Goal: Information Seeking & Learning: Learn about a topic

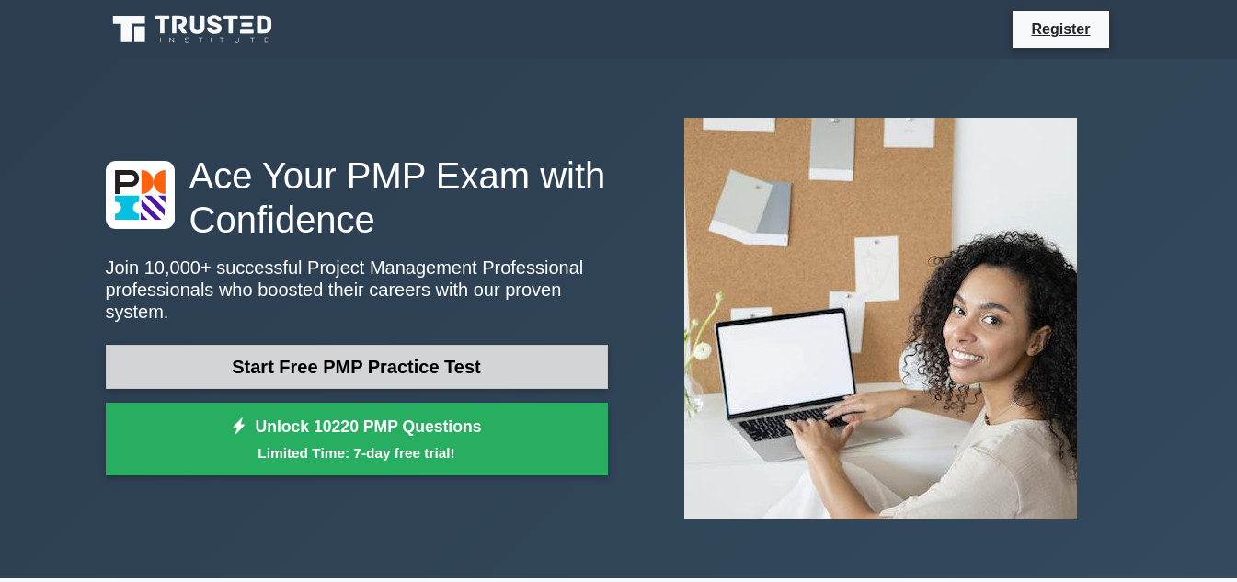
click at [369, 353] on link "Start Free PMP Practice Test" at bounding box center [357, 367] width 502 height 44
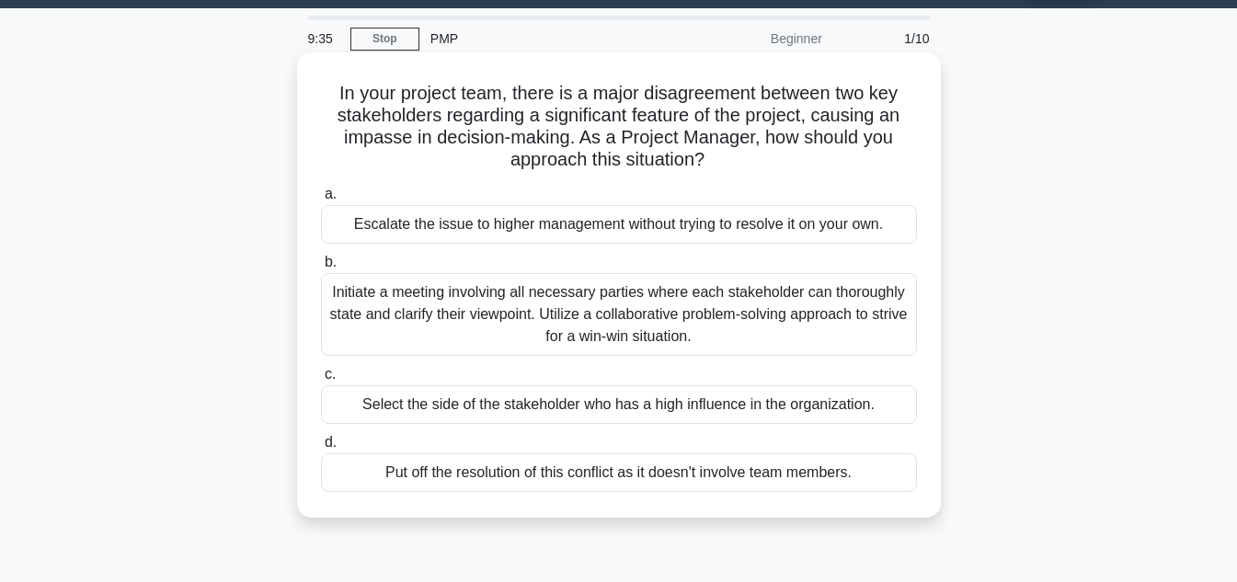
scroll to position [92, 0]
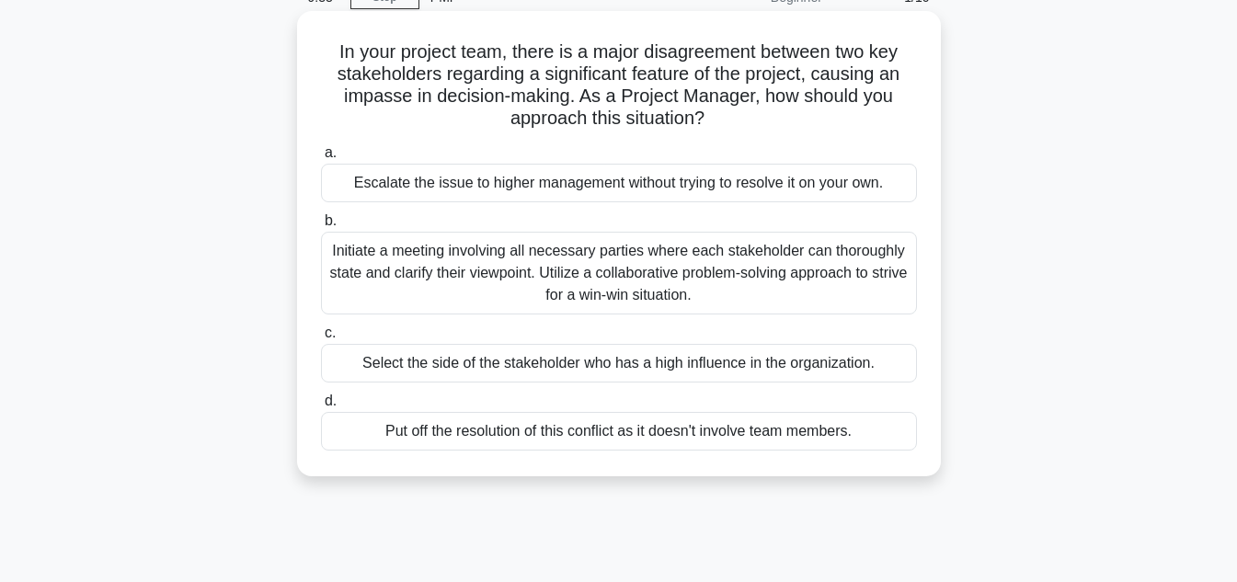
click at [345, 218] on label "b. Initiate a meeting involving all necessary parties where each stakeholder ca…" at bounding box center [619, 262] width 596 height 105
click at [321, 218] on input "b. Initiate a meeting involving all necessary parties where each stakeholder ca…" at bounding box center [321, 221] width 0 height 12
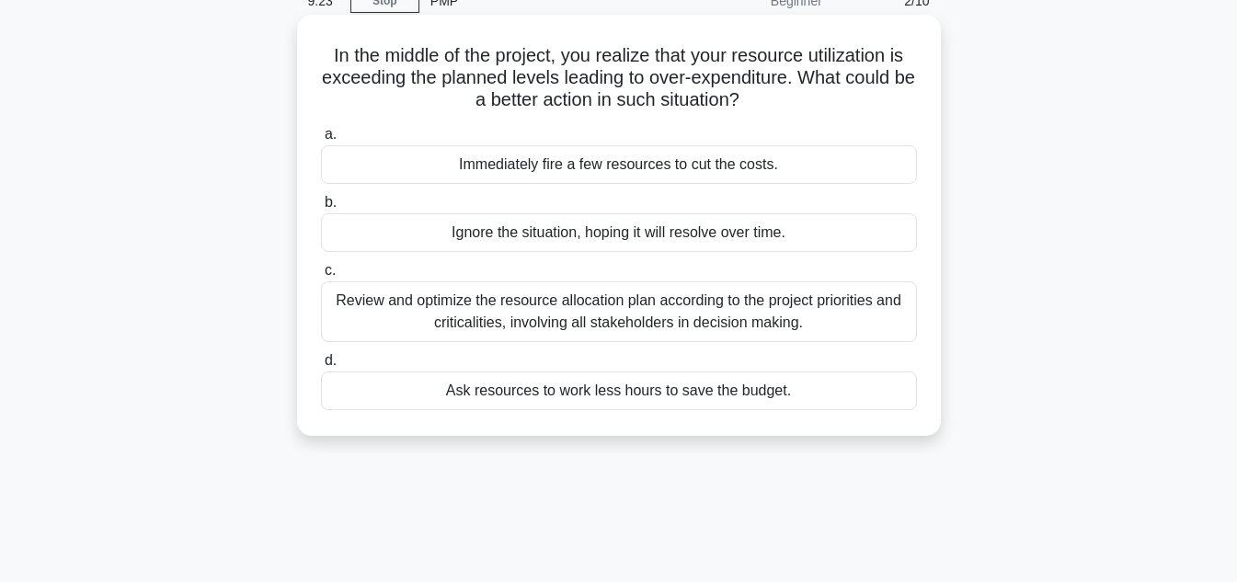
scroll to position [43, 0]
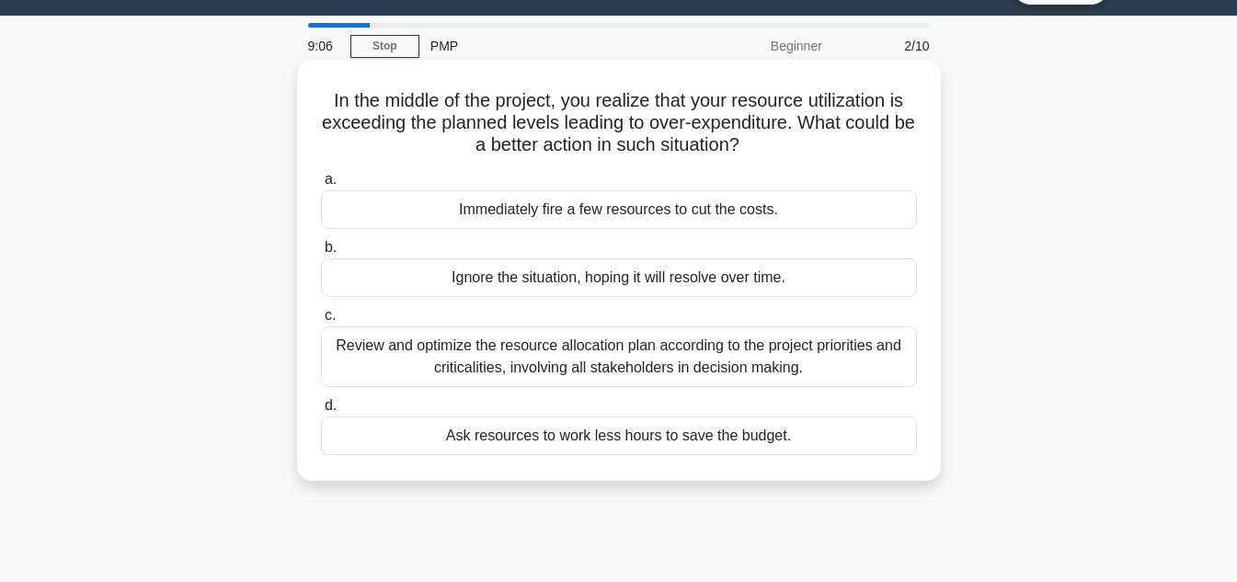
click at [371, 340] on div "Review and optimize the resource allocation plan according to the project prior…" at bounding box center [619, 356] width 596 height 61
click at [321, 322] on input "c. Review and optimize the resource allocation plan according to the project pr…" at bounding box center [321, 316] width 0 height 12
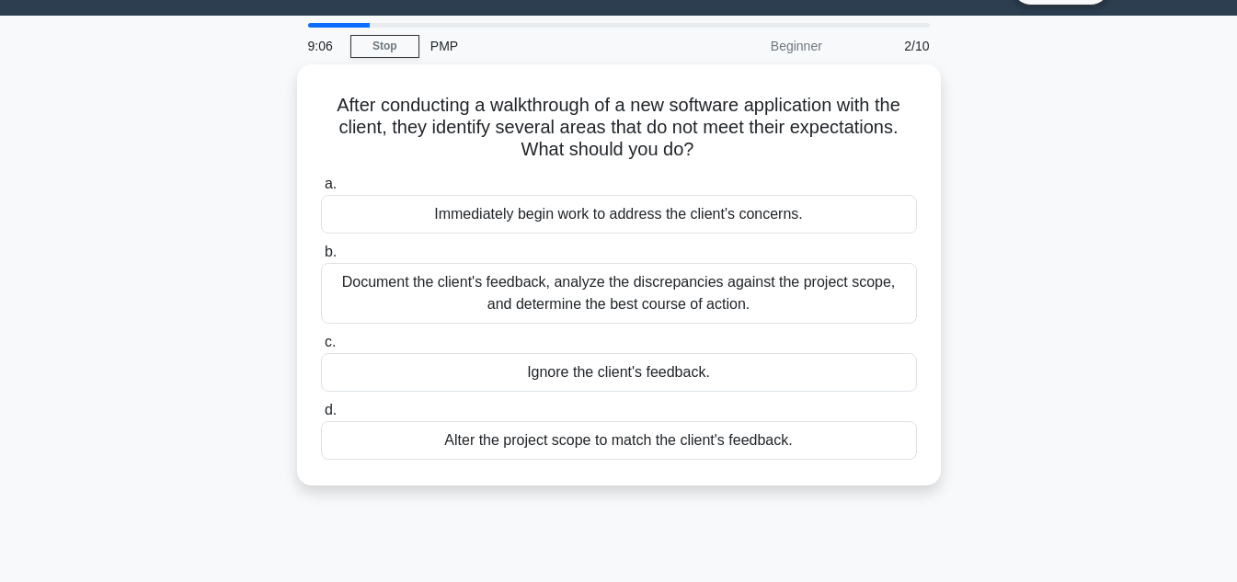
scroll to position [0, 0]
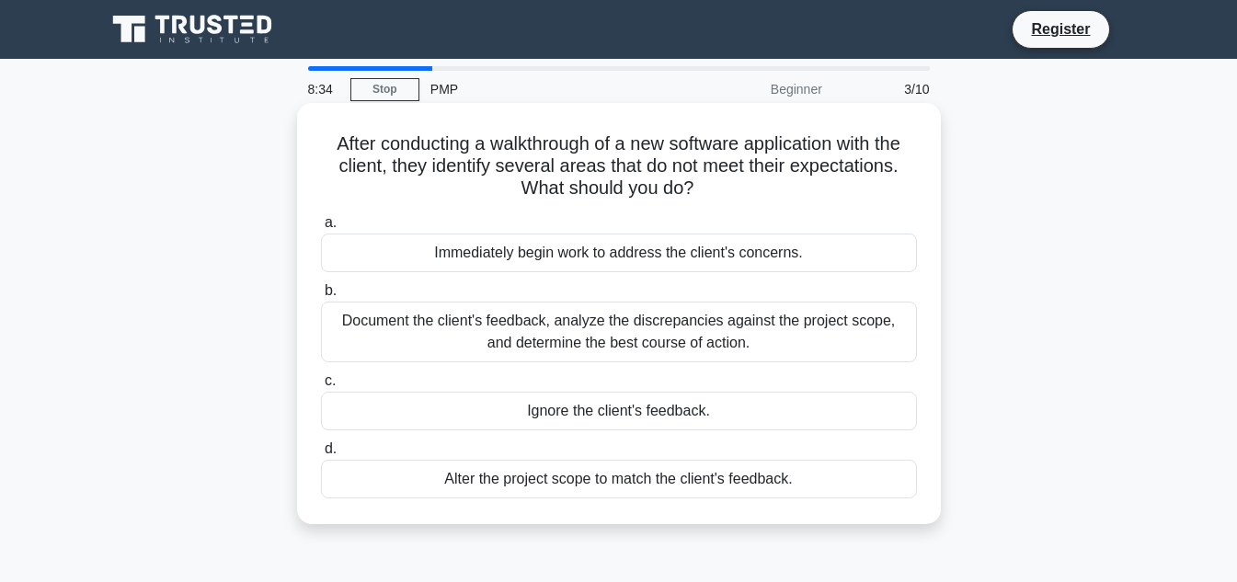
click at [389, 325] on div "Document the client's feedback, analyze the discrepancies against the project s…" at bounding box center [619, 332] width 596 height 61
click at [321, 297] on input "b. Document the client's feedback, analyze the discrepancies against the projec…" at bounding box center [321, 291] width 0 height 12
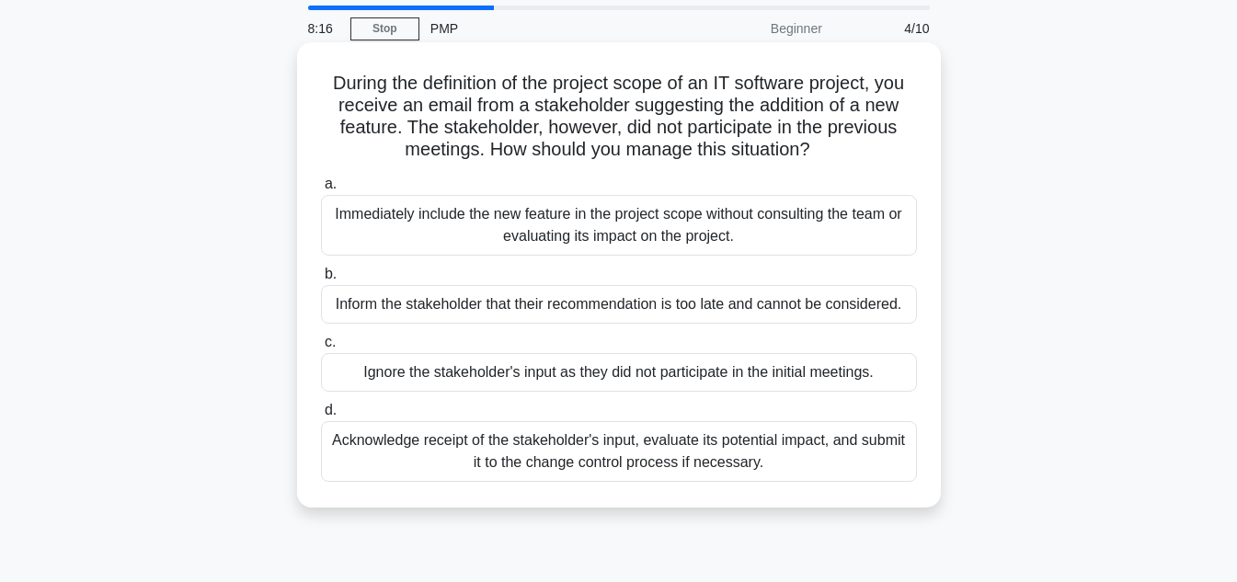
scroll to position [92, 0]
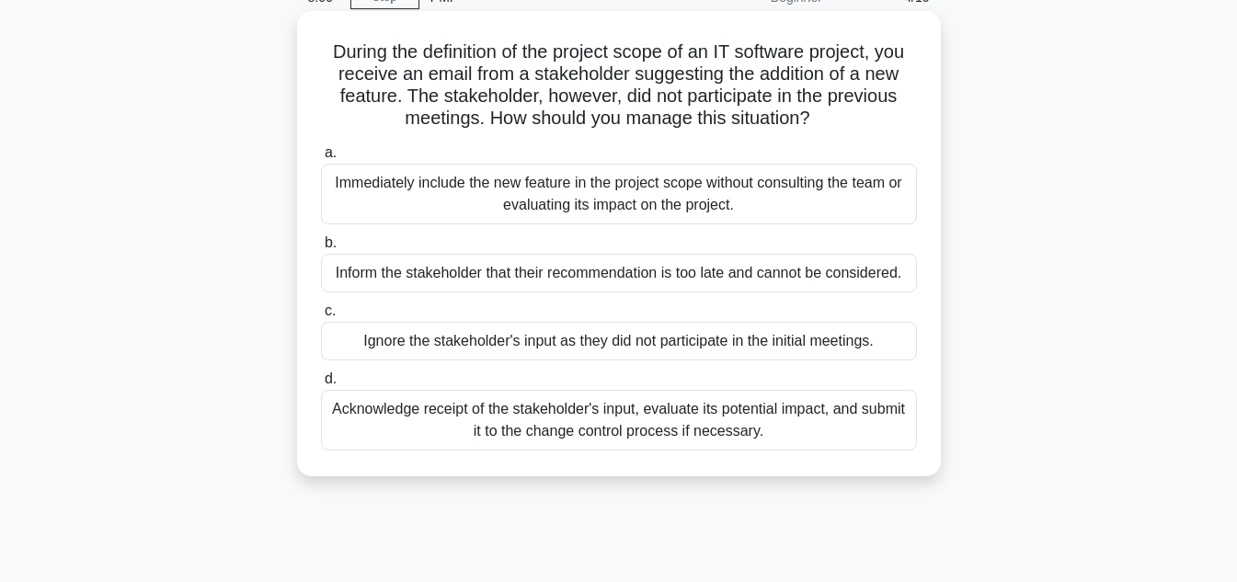
click at [343, 389] on label "d. Acknowledge receipt of the stakeholder's input, evaluate its potential impac…" at bounding box center [619, 409] width 596 height 83
click at [321, 385] on input "d. Acknowledge receipt of the stakeholder's input, evaluate its potential impac…" at bounding box center [321, 379] width 0 height 12
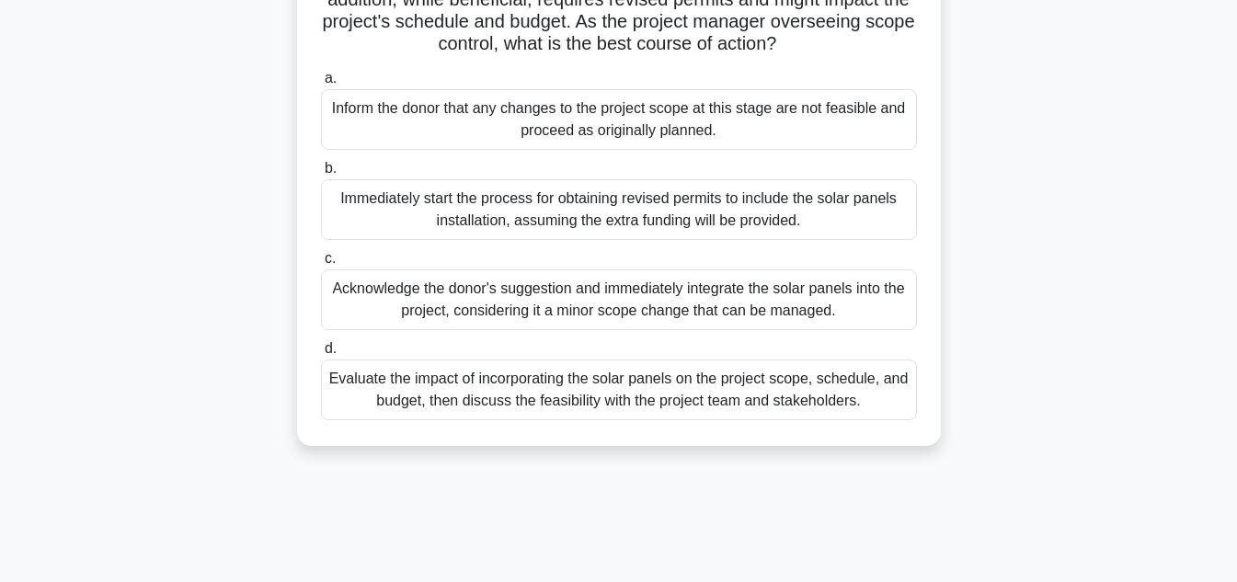
scroll to position [276, 0]
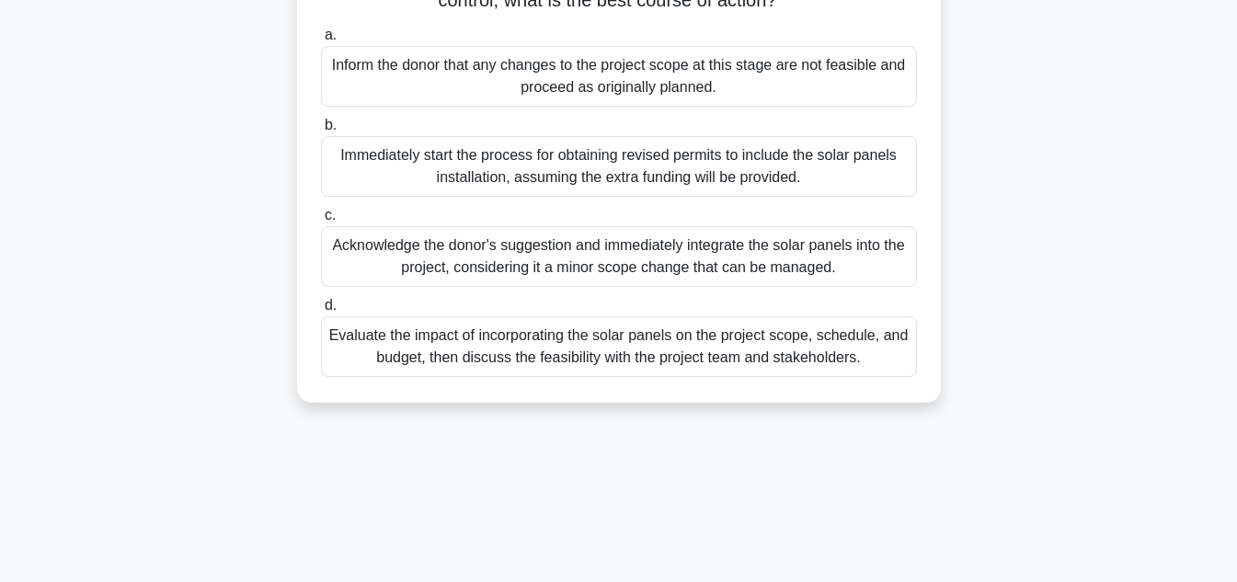
click at [331, 313] on span "d." at bounding box center [331, 305] width 12 height 16
click at [321, 312] on input "d. Evaluate the impact of incorporating the solar panels on the project scope, …" at bounding box center [321, 306] width 0 height 12
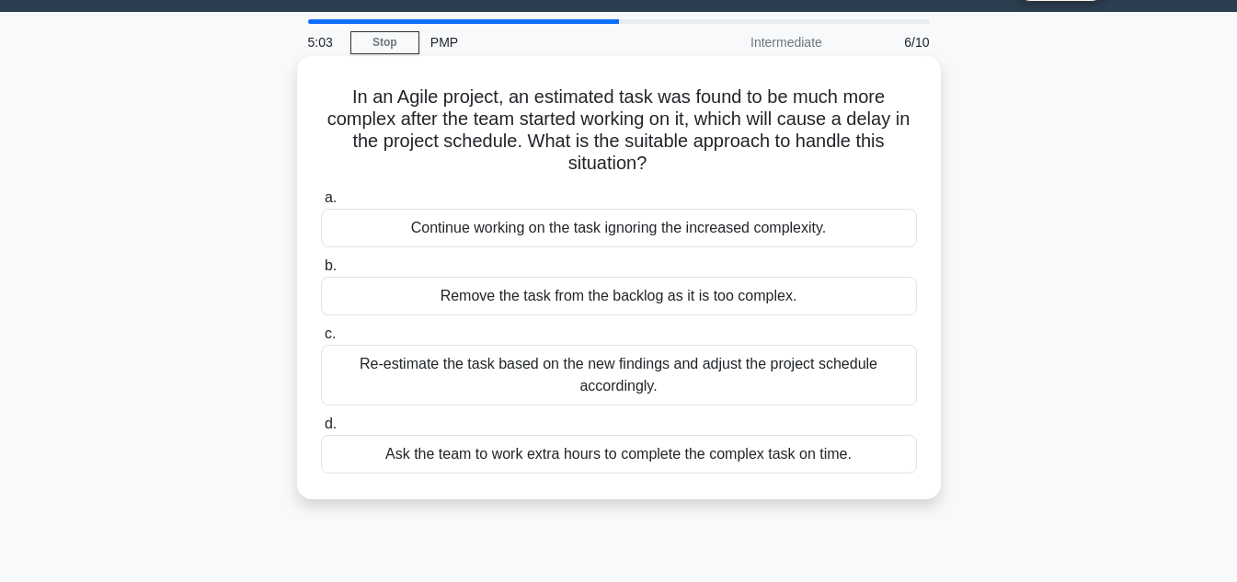
scroll to position [92, 0]
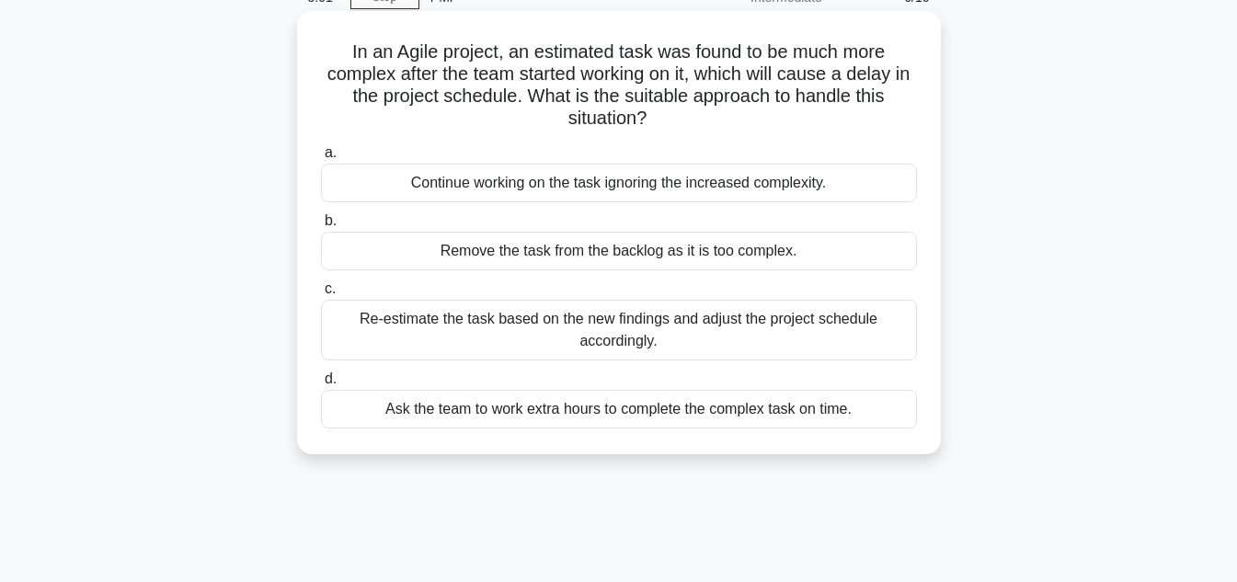
click at [328, 296] on span "c." at bounding box center [330, 288] width 11 height 16
click at [321, 295] on input "c. Re-estimate the task based on the new findings and adjust the project schedu…" at bounding box center [321, 289] width 0 height 12
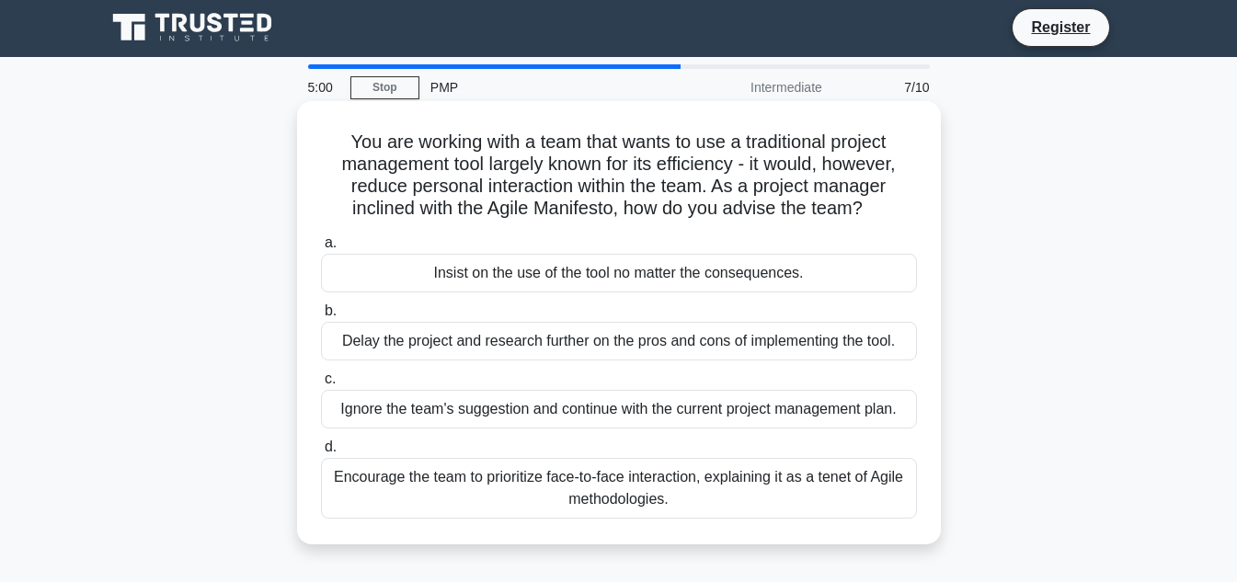
scroll to position [0, 0]
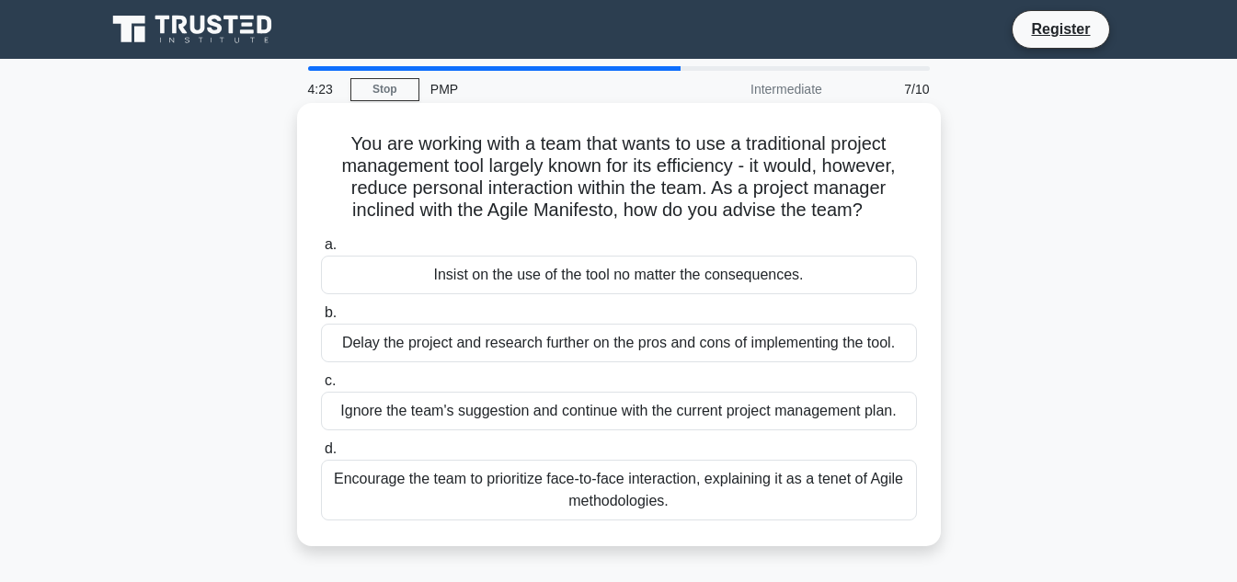
click at [342, 337] on div "Delay the project and research further on the pros and cons of implementing the…" at bounding box center [619, 343] width 596 height 39
click at [321, 319] on input "b. Delay the project and research further on the pros and cons of implementing …" at bounding box center [321, 313] width 0 height 12
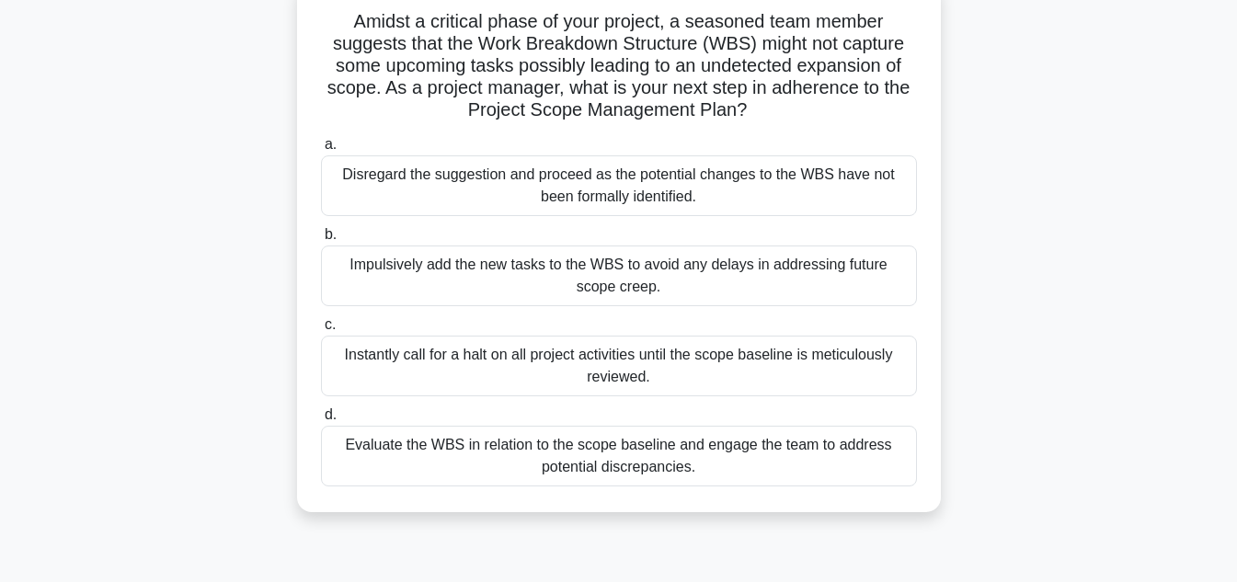
scroll to position [92, 0]
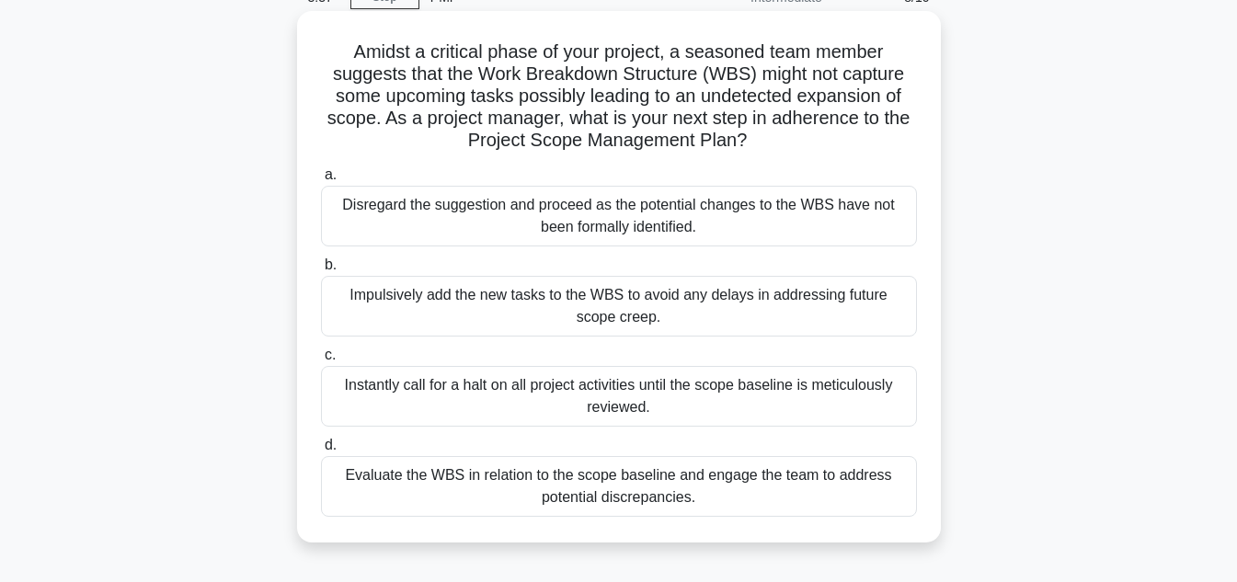
click at [343, 388] on div "Instantly call for a halt on all project activities until the scope baseline is…" at bounding box center [619, 396] width 596 height 61
click at [321, 361] on input "c. Instantly call for a halt on all project activities until the scope baseline…" at bounding box center [321, 355] width 0 height 12
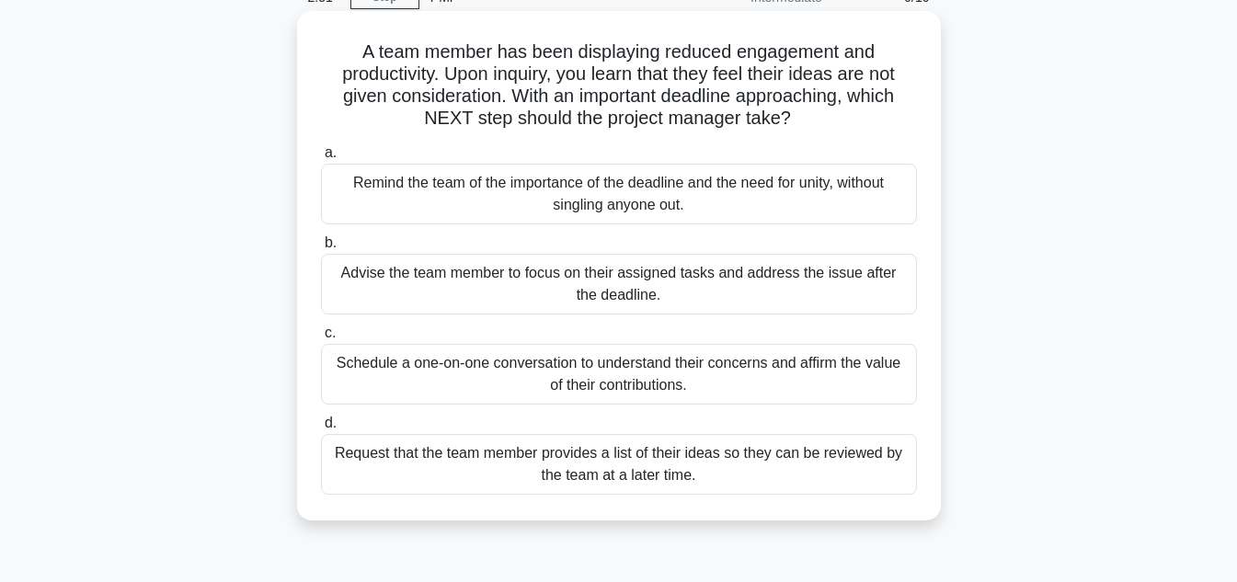
click at [346, 366] on div "Schedule a one-on-one conversation to understand their concerns and affirm the …" at bounding box center [619, 374] width 596 height 61
click at [321, 339] on input "c. Schedule a one-on-one conversation to understand their concerns and affirm t…" at bounding box center [321, 333] width 0 height 12
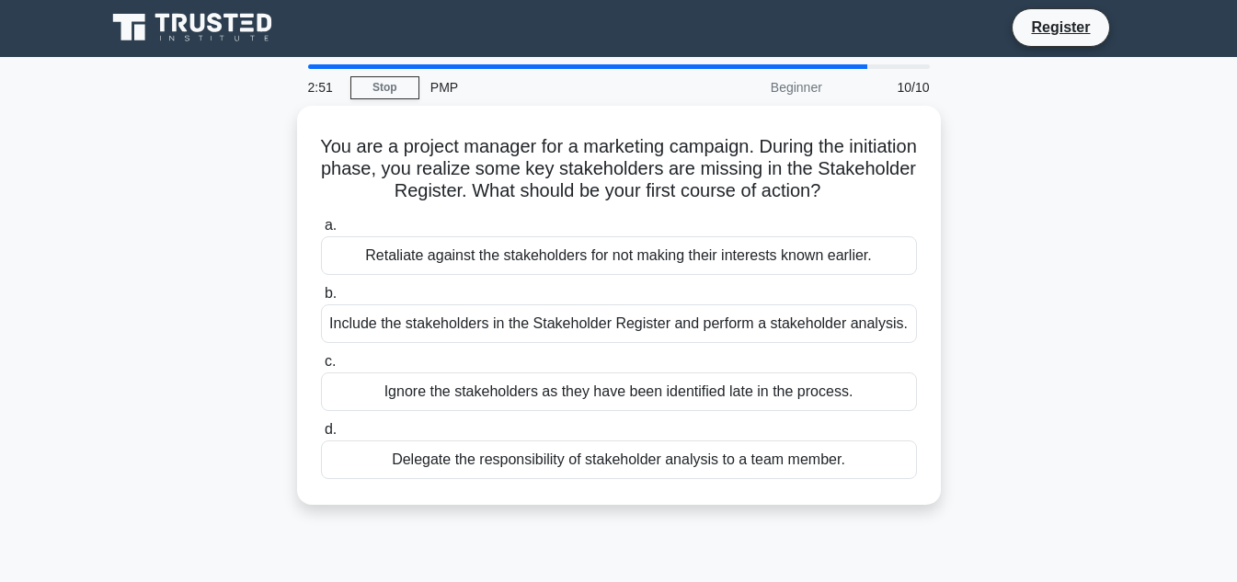
scroll to position [0, 0]
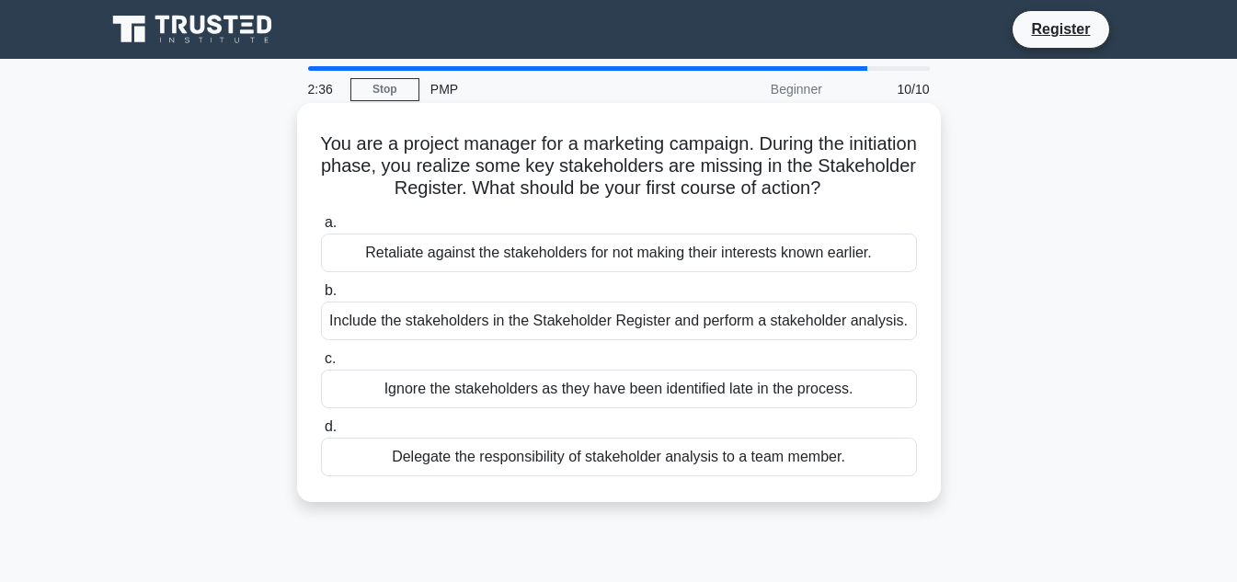
click at [357, 318] on div "Include the stakeholders in the Stakeholder Register and perform a stakeholder …" at bounding box center [619, 321] width 596 height 39
click at [321, 297] on input "b. Include the stakeholders in the Stakeholder Register and perform a stakehold…" at bounding box center [321, 291] width 0 height 12
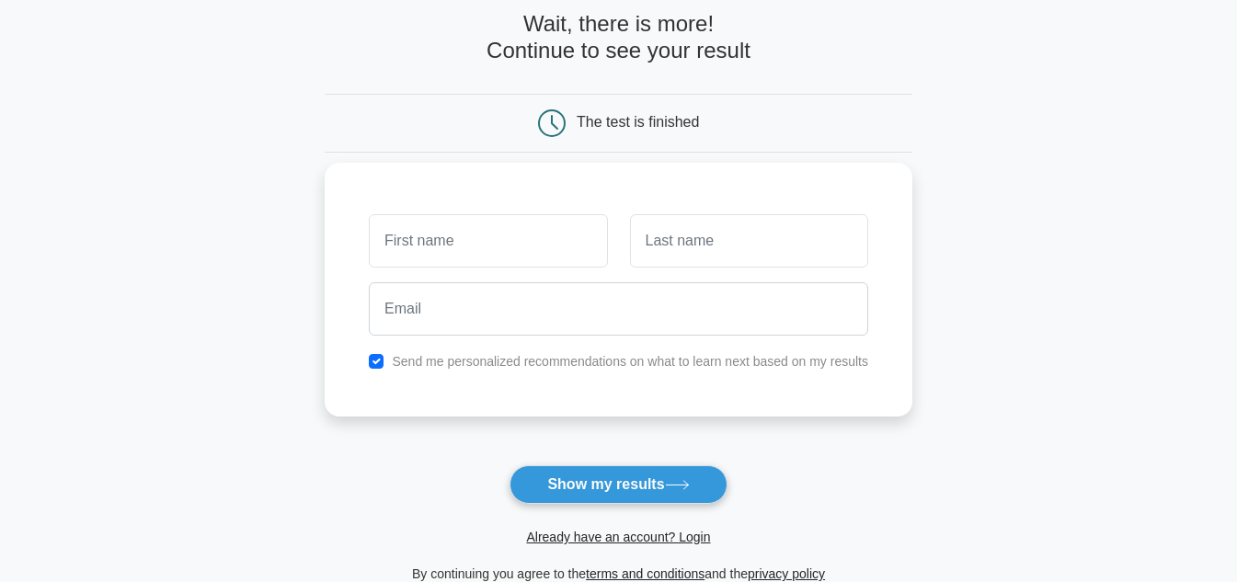
scroll to position [184, 0]
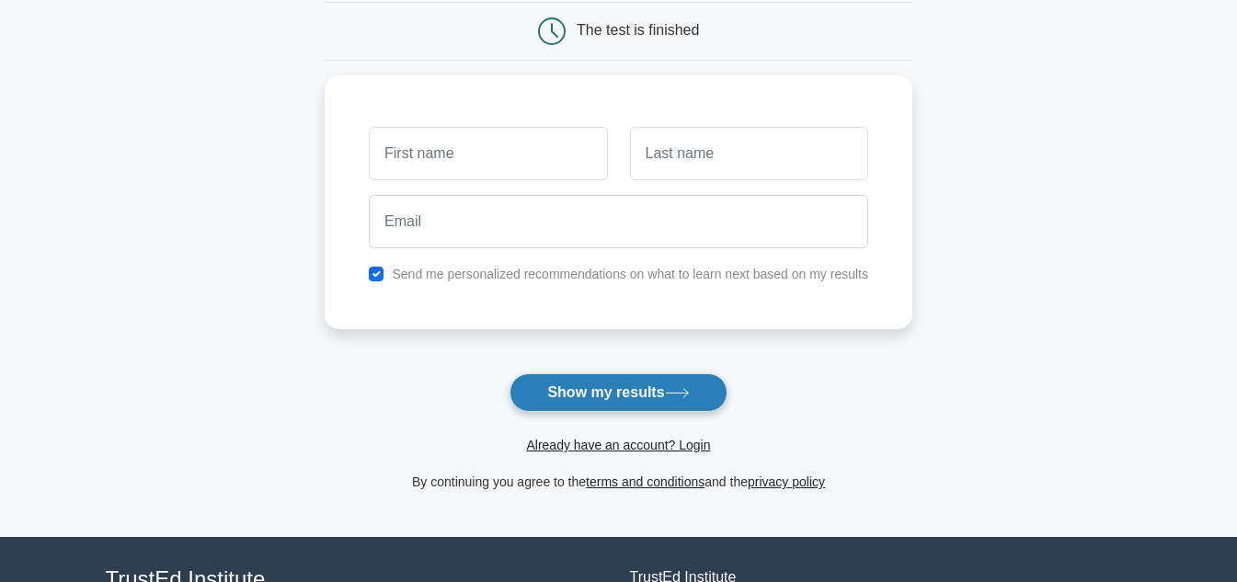
click at [599, 391] on button "Show my results" at bounding box center [617, 392] width 217 height 39
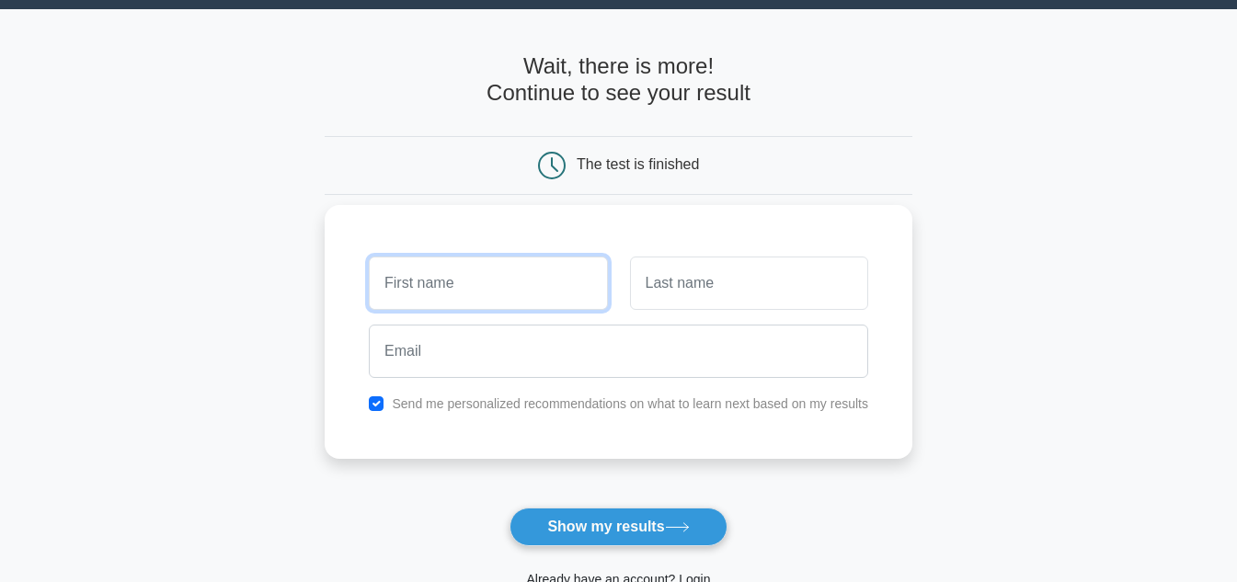
scroll to position [92, 0]
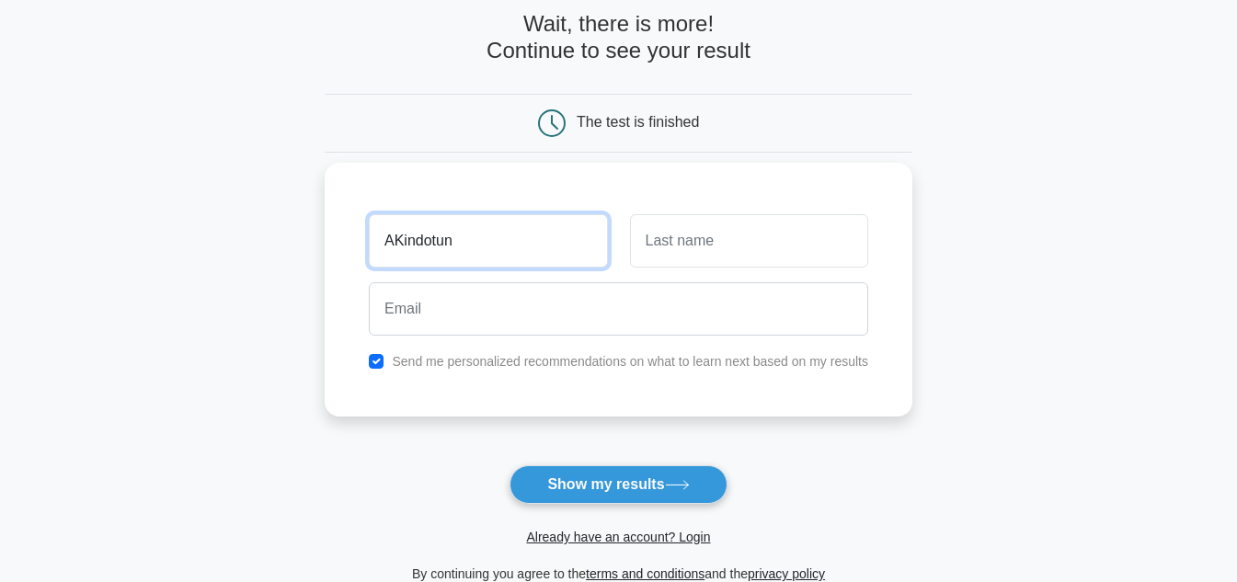
type input "AKINDOTUN"
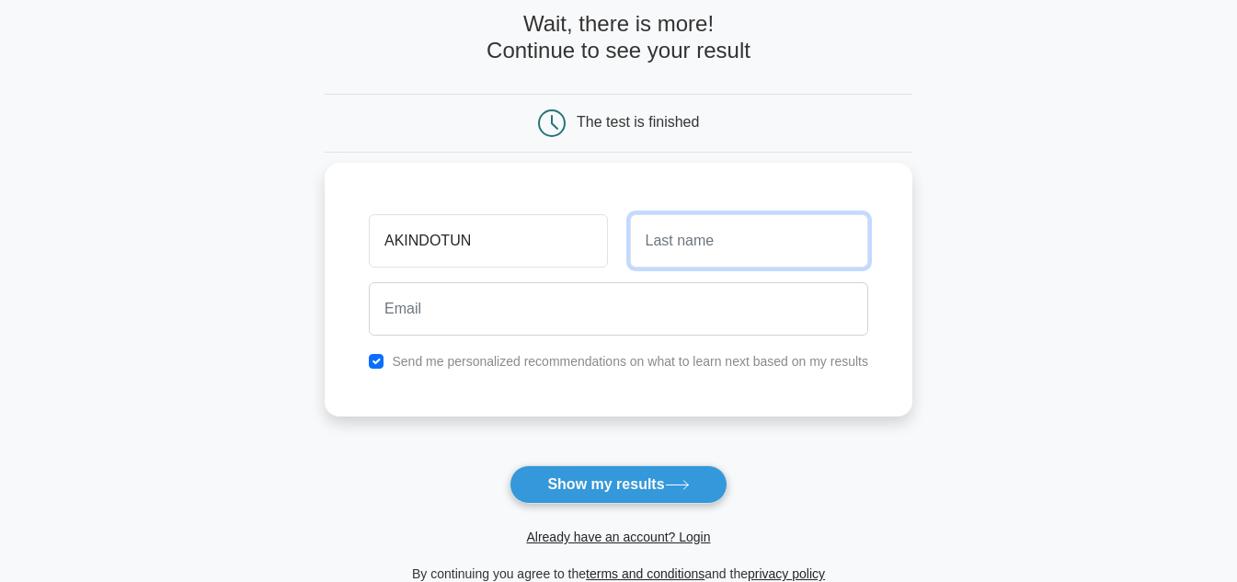
click at [644, 237] on input "text" at bounding box center [749, 240] width 238 height 53
type input "Ibosiola"
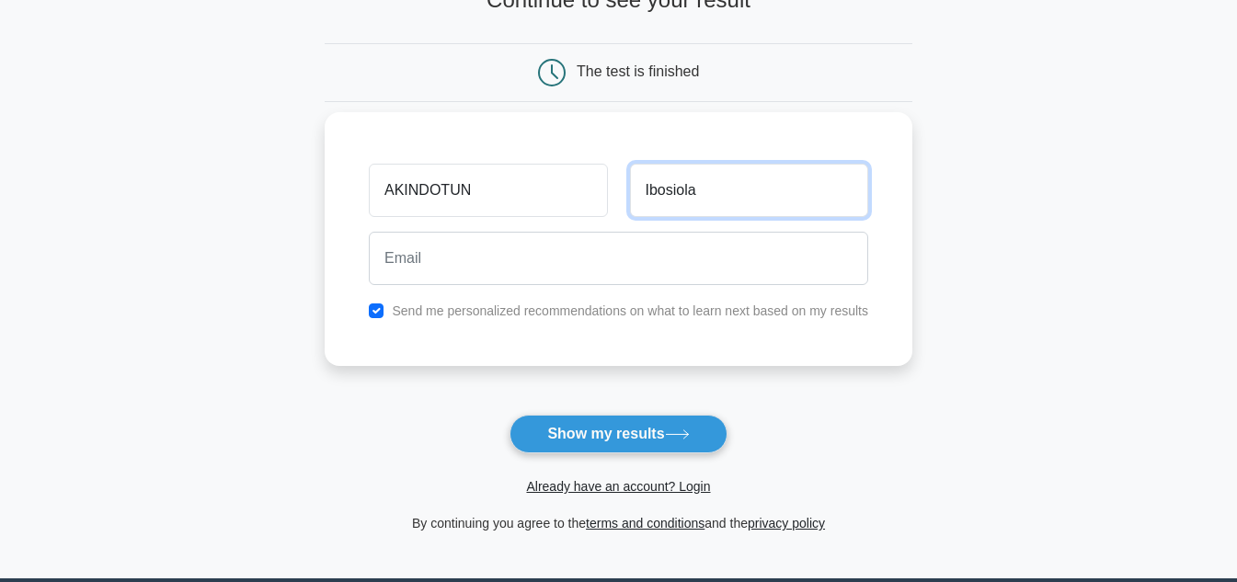
scroll to position [184, 0]
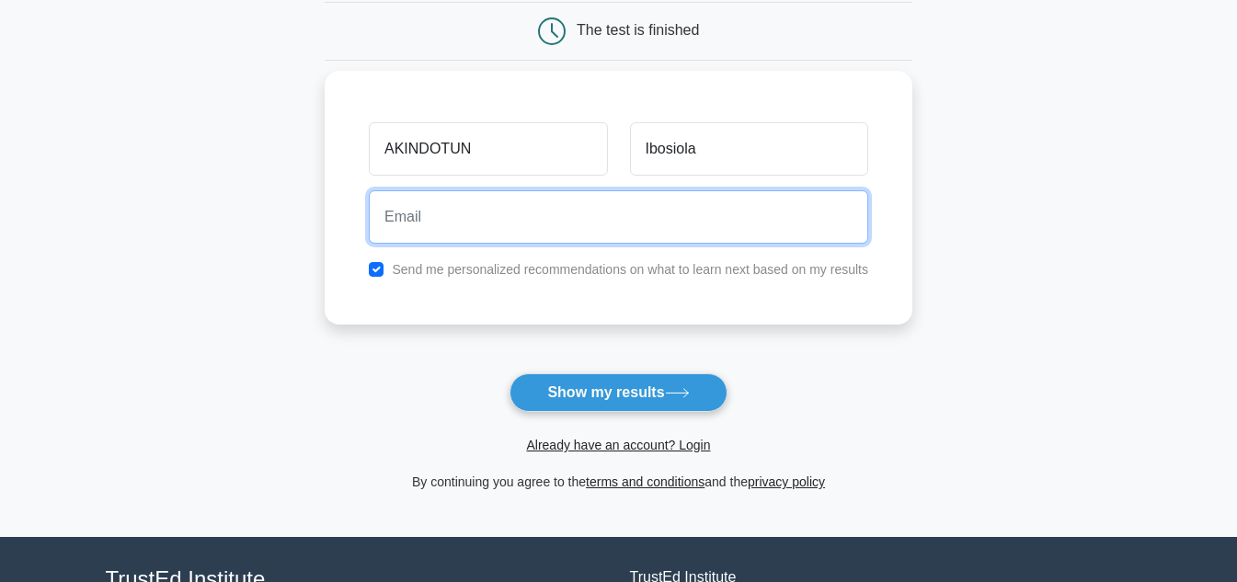
click at [464, 217] on input "email" at bounding box center [618, 216] width 499 height 53
type input "ibosioladotun1@gmail.com"
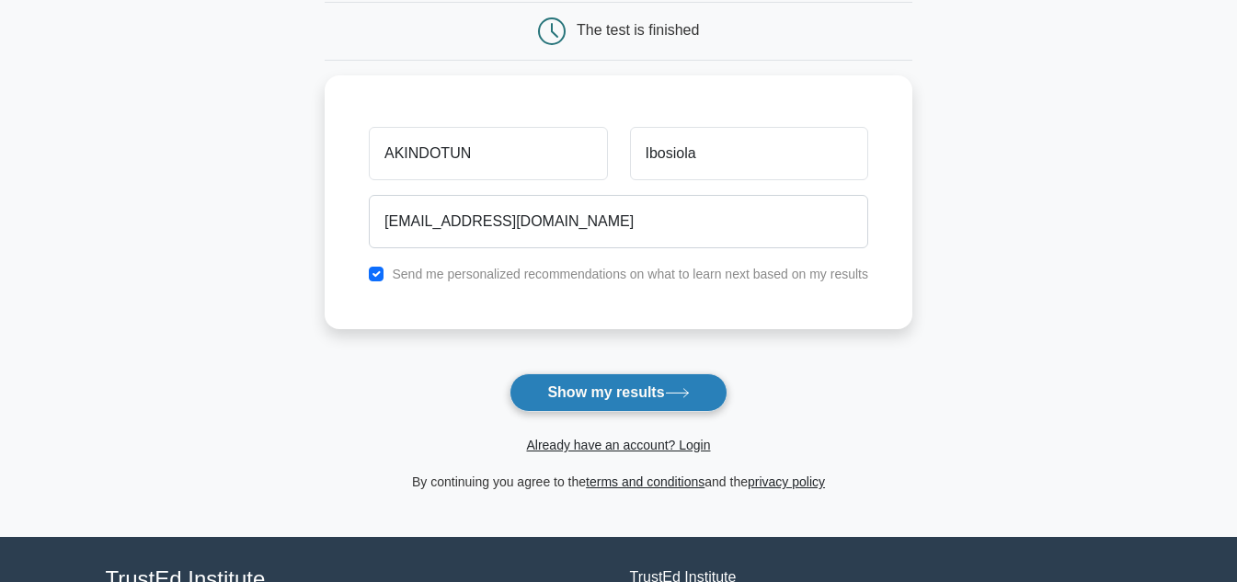
click at [608, 386] on button "Show my results" at bounding box center [617, 392] width 217 height 39
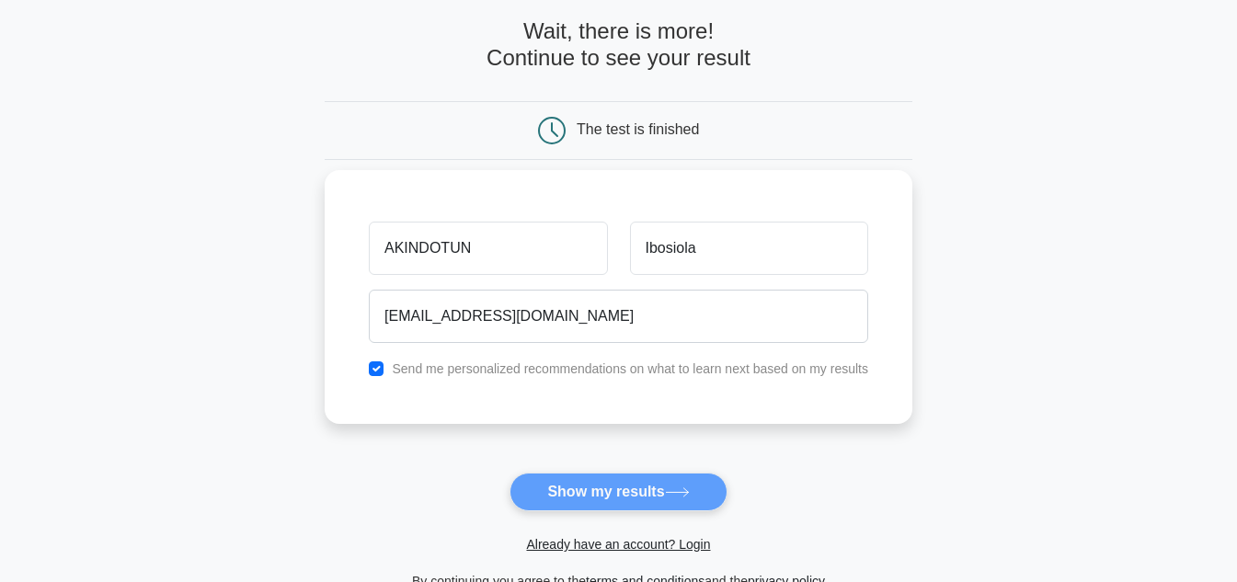
scroll to position [0, 0]
